Goal: Book appointment/travel/reservation

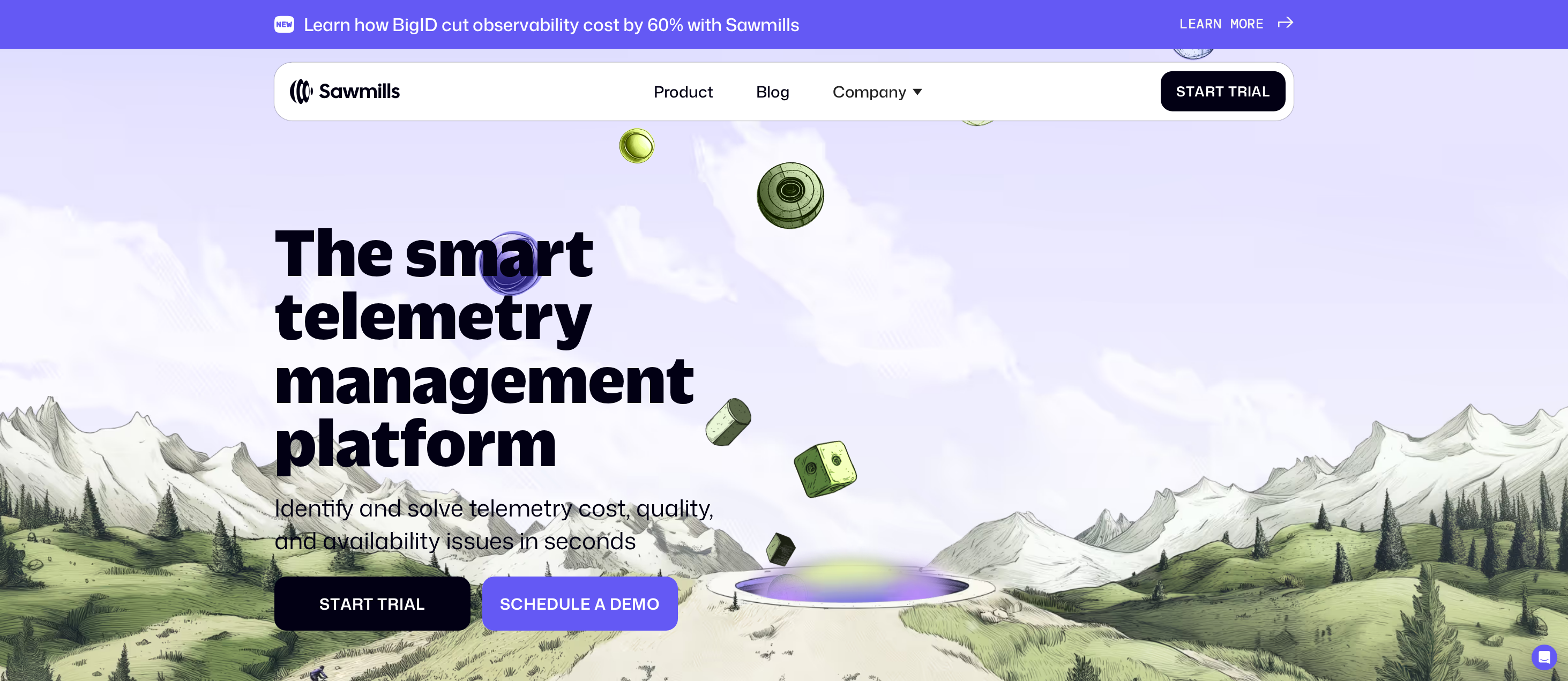
click at [537, 600] on span "e" at bounding box center [542, 603] width 10 height 19
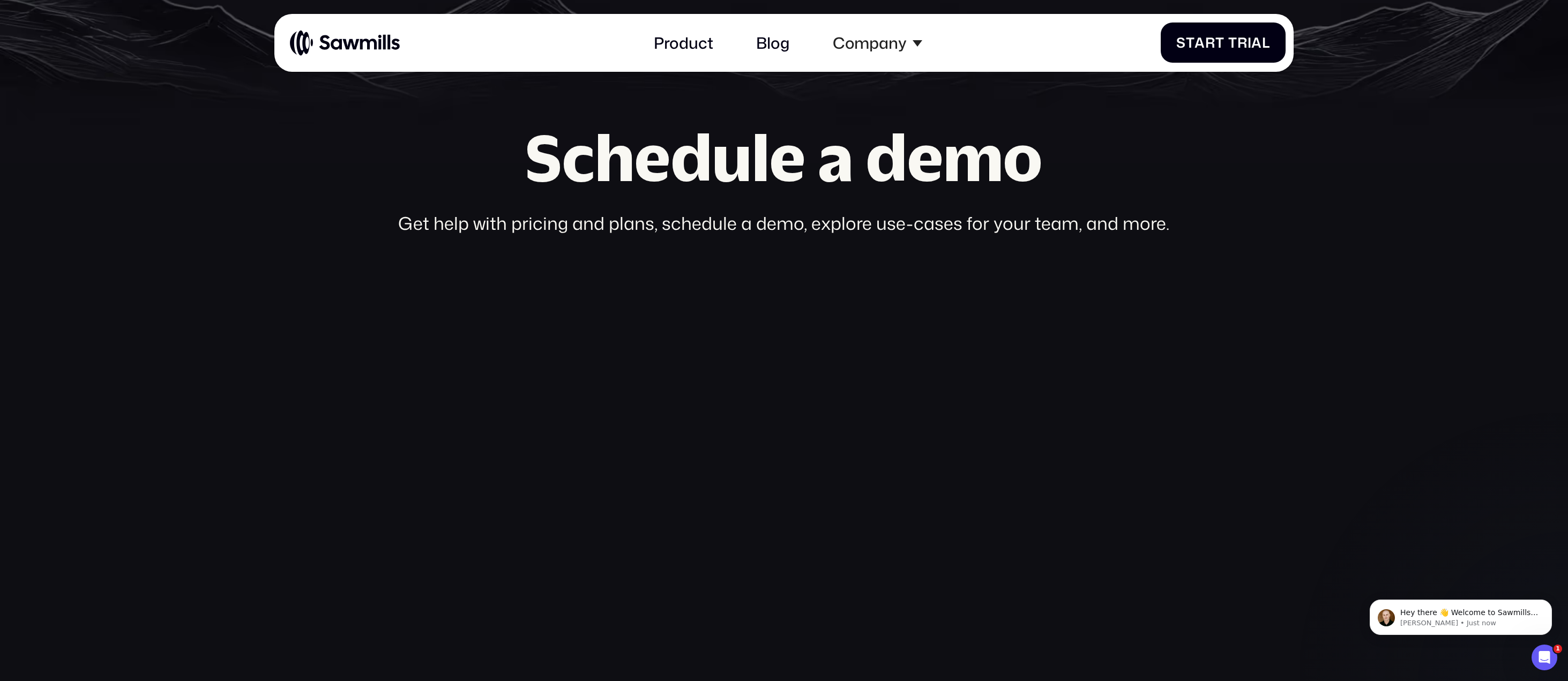
scroll to position [109, 0]
